Goal: Obtain resource: Download file/media

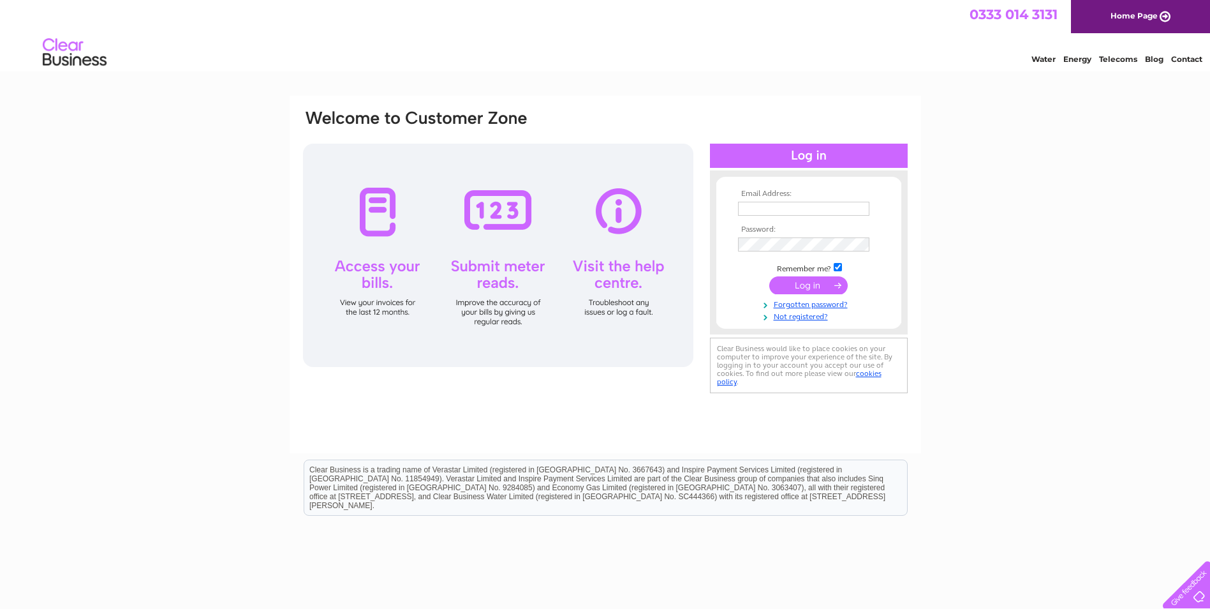
type input "thdouce@gmail.com"
click at [819, 286] on input "submit" at bounding box center [808, 285] width 78 height 18
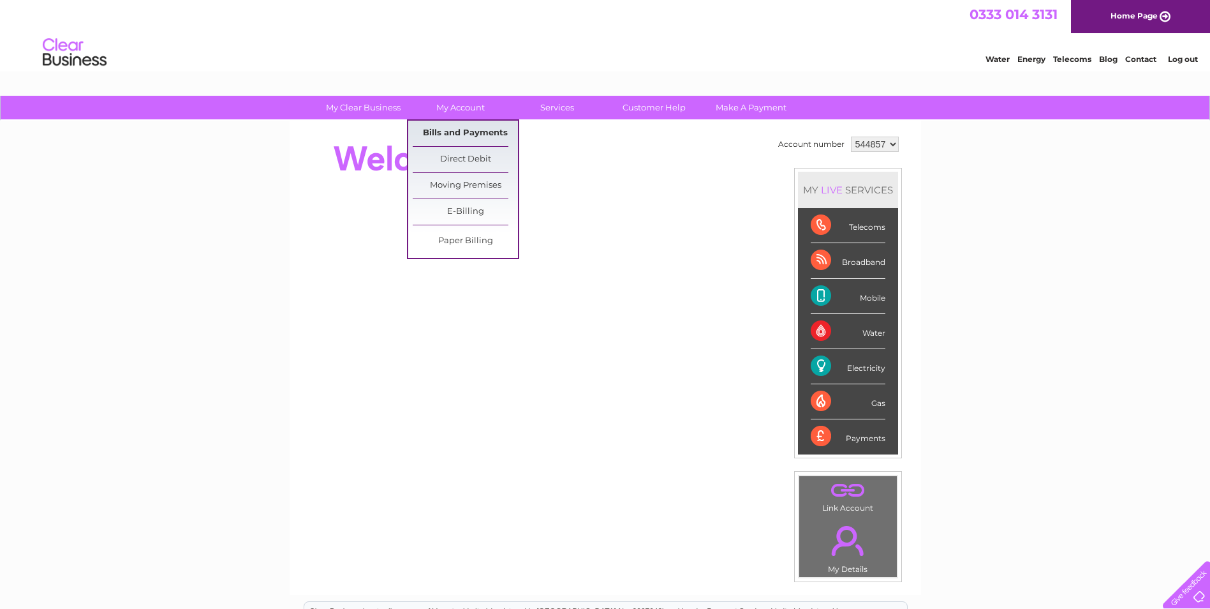
click at [472, 137] on link "Bills and Payments" at bounding box center [465, 134] width 105 height 26
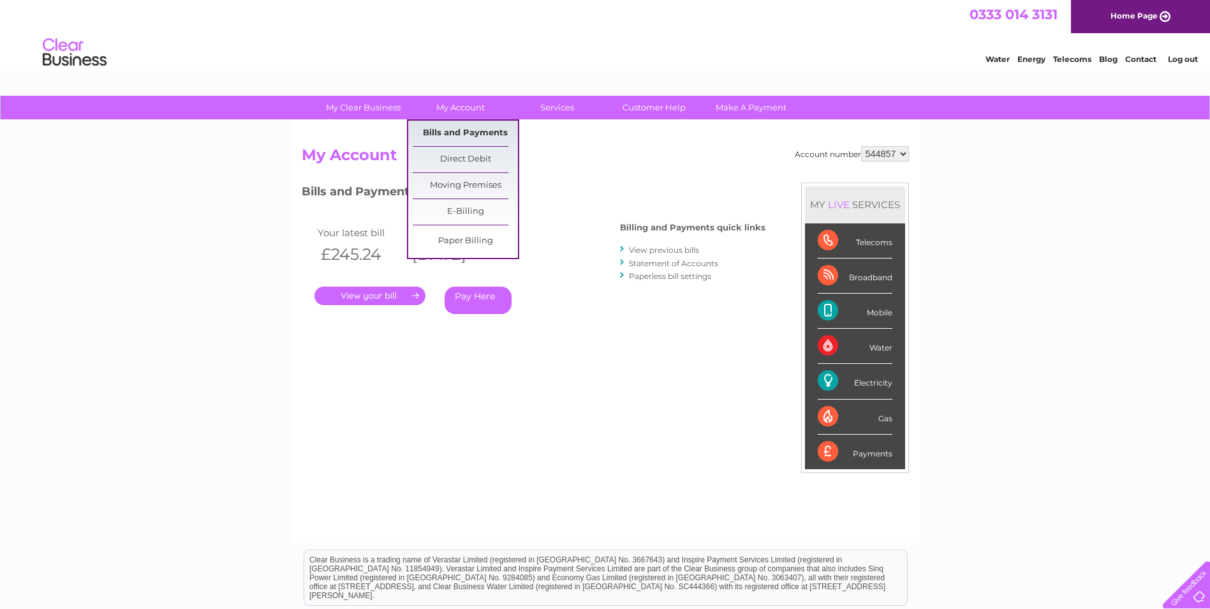
click at [463, 131] on link "Bills and Payments" at bounding box center [465, 134] width 105 height 26
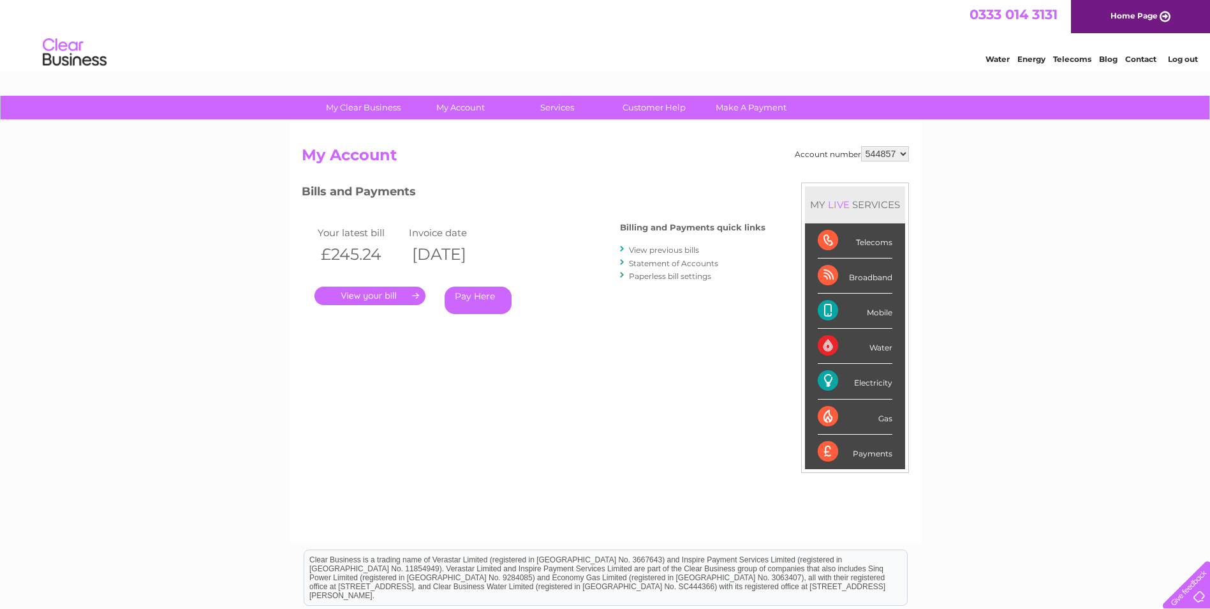
click at [665, 247] on link "View previous bills" at bounding box center [664, 250] width 70 height 10
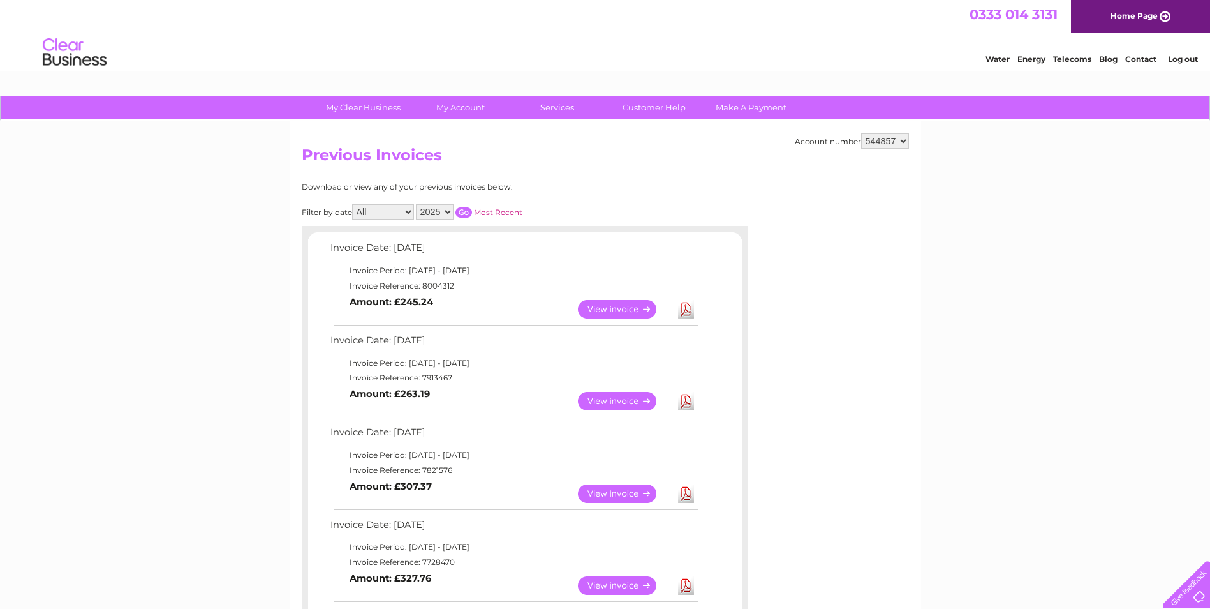
click at [688, 401] on link "Download" at bounding box center [686, 401] width 16 height 19
